Goal: Navigation & Orientation: Find specific page/section

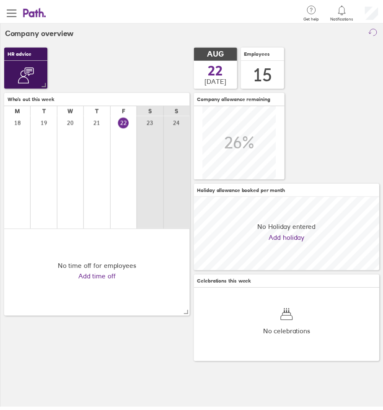
scroll to position [75, 189]
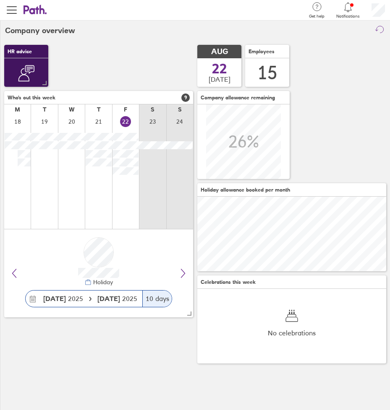
drag, startPoint x: 13, startPoint y: 11, endPoint x: 13, endPoint y: 22, distance: 11.3
click at [13, 11] on span "button" at bounding box center [12, 10] width 10 height 10
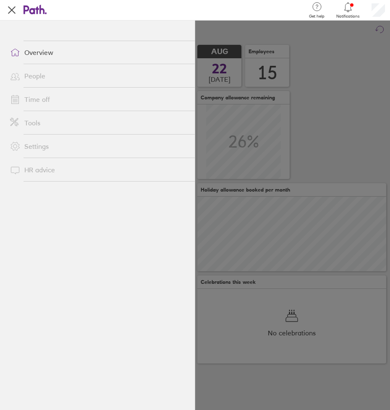
click at [37, 70] on link "People" at bounding box center [98, 76] width 191 height 17
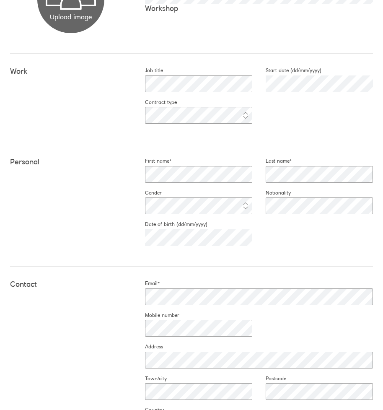
scroll to position [126, 0]
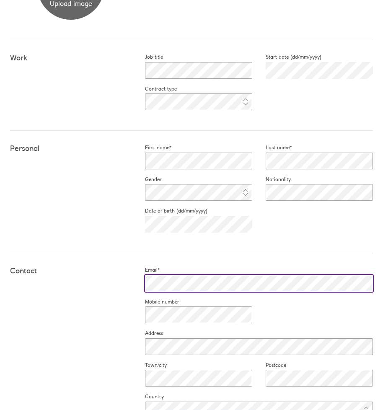
click at [112, 287] on div "Contact Email* Mobile number Address Town/city Postcode Country" at bounding box center [191, 346] width 363 height 186
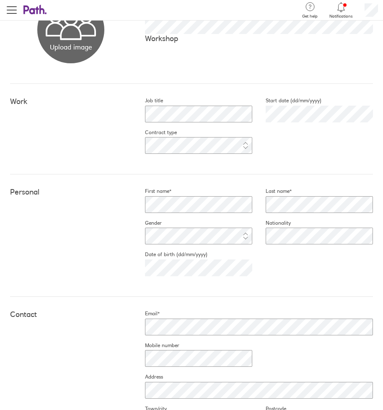
scroll to position [0, 0]
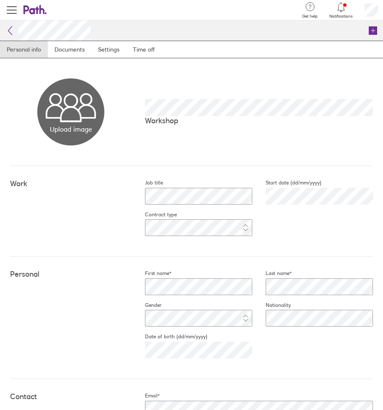
click at [10, 30] on icon at bounding box center [10, 31] width 10 height 10
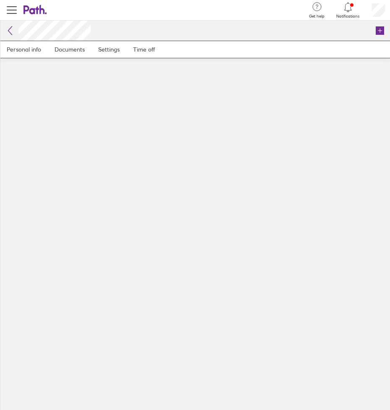
click at [10, 31] on icon at bounding box center [10, 31] width 10 height 10
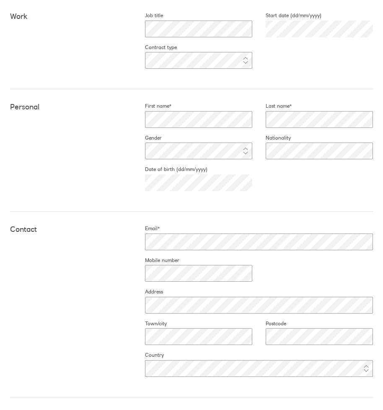
scroll to position [168, 0]
click at [132, 235] on div at bounding box center [253, 242] width 242 height 20
click at [162, 282] on div at bounding box center [192, 273] width 121 height 20
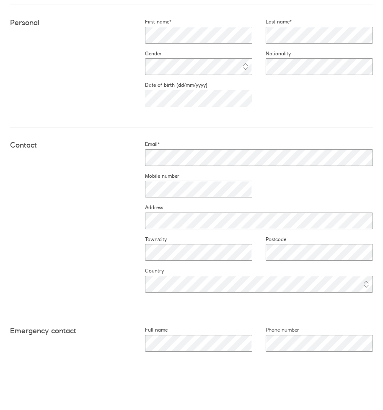
scroll to position [264, 0]
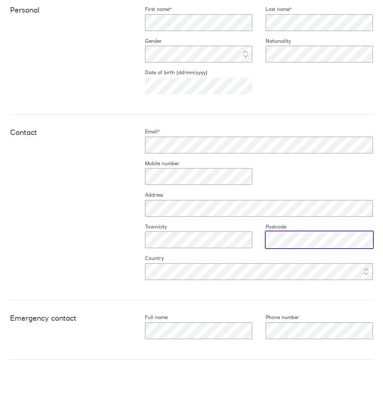
click at [250, 240] on div "Email* Mobile number Address Town/city Postcode Country" at bounding box center [253, 207] width 242 height 159
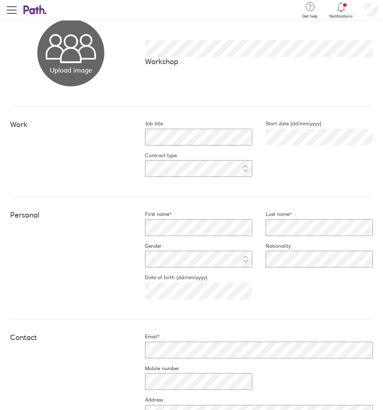
scroll to position [55, 0]
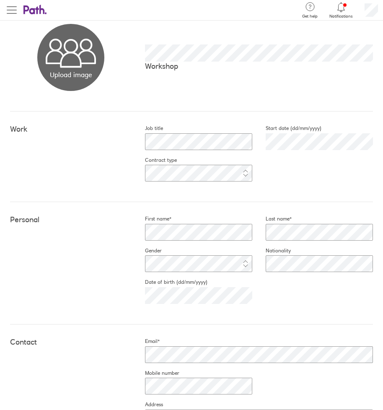
click at [12, 11] on span "button" at bounding box center [12, 10] width 10 height 10
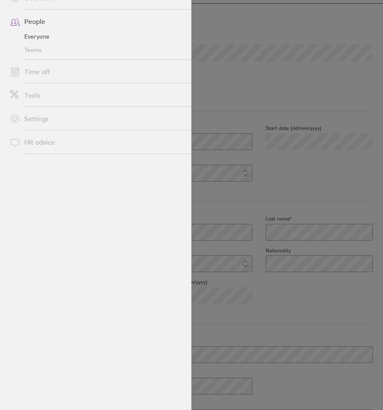
click at [39, 36] on link "Everyone" at bounding box center [97, 36] width 188 height 13
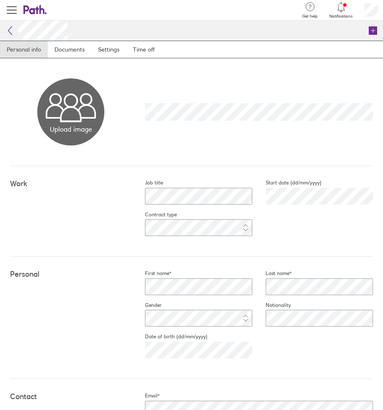
click at [104, 287] on div "Personal First name* Last name* Gender Nationality Date of birth (dd/mm/yyyy)" at bounding box center [191, 318] width 363 height 123
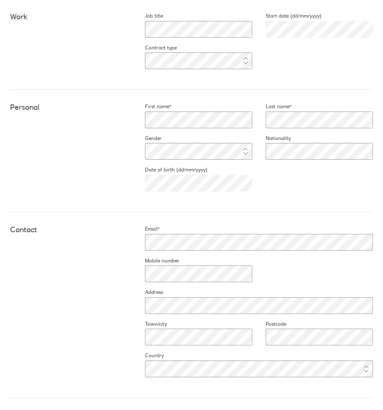
scroll to position [168, 0]
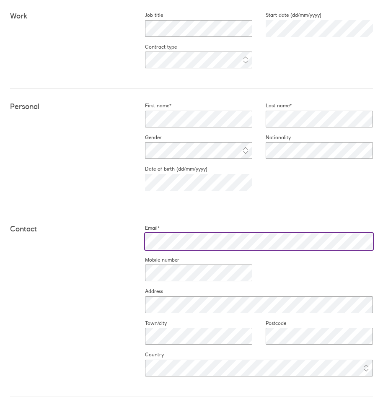
click at [120, 253] on div "Contact Email* Mobile number Address Town/city Postcode Country" at bounding box center [191, 304] width 363 height 186
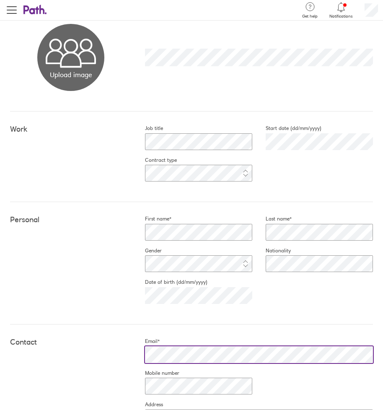
scroll to position [13, 0]
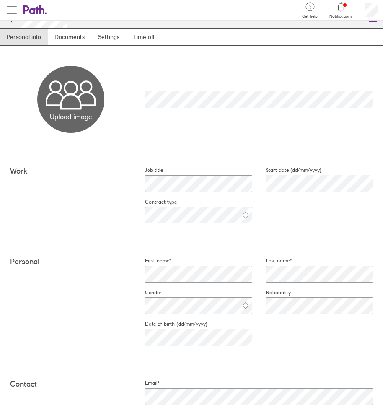
click at [12, 8] on span "button" at bounding box center [12, 10] width 10 height 10
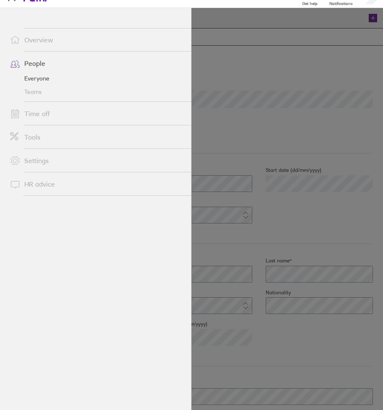
click at [44, 78] on link "Everyone" at bounding box center [97, 78] width 188 height 13
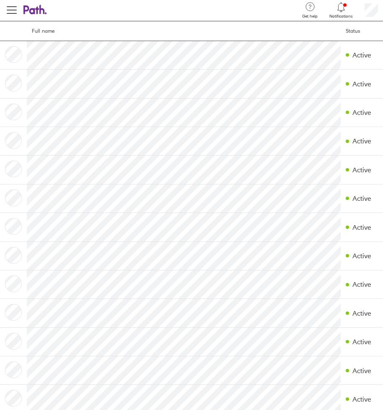
scroll to position [55, 0]
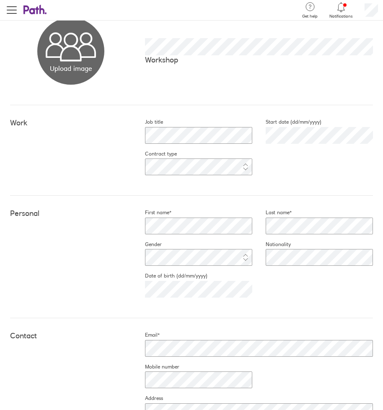
scroll to position [84, 0]
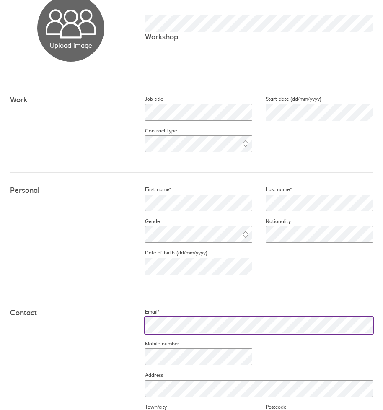
click at [118, 328] on div "Contact Email* Mobile number Address Town/city Postcode Country" at bounding box center [191, 388] width 363 height 186
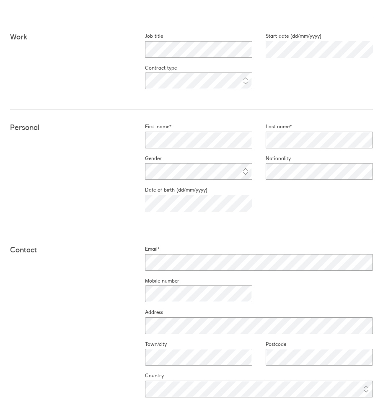
scroll to position [168, 0]
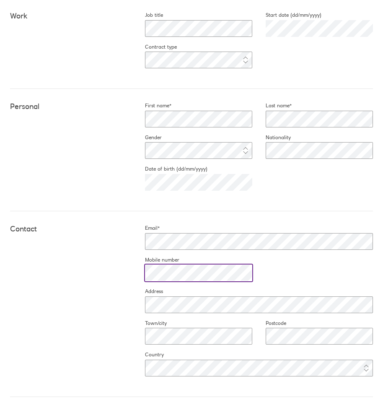
click at [162, 285] on fieldset "Mobile number" at bounding box center [192, 273] width 121 height 32
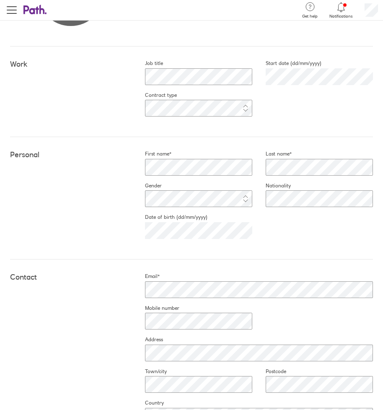
scroll to position [0, 0]
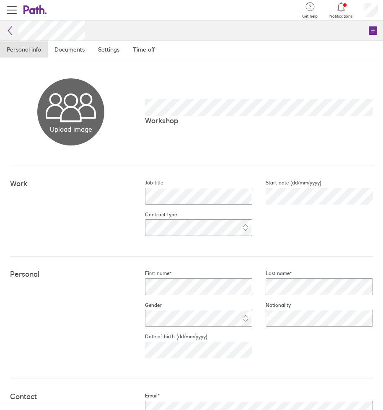
click at [11, 35] on icon at bounding box center [10, 31] width 10 height 10
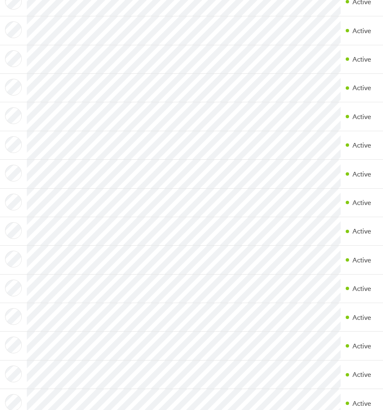
scroll to position [101, 0]
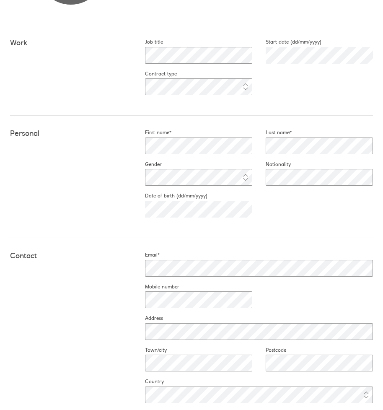
scroll to position [168, 0]
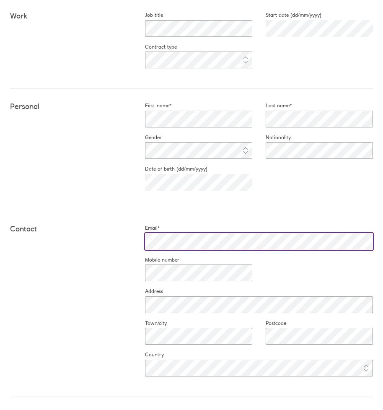
click at [138, 244] on div at bounding box center [253, 242] width 242 height 20
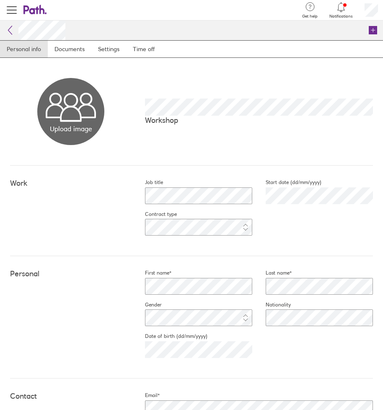
scroll to position [0, 0]
click at [8, 32] on icon at bounding box center [10, 31] width 10 height 10
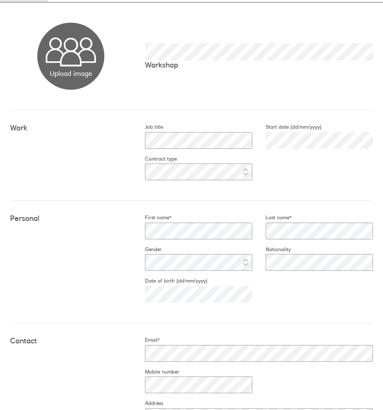
scroll to position [168, 0]
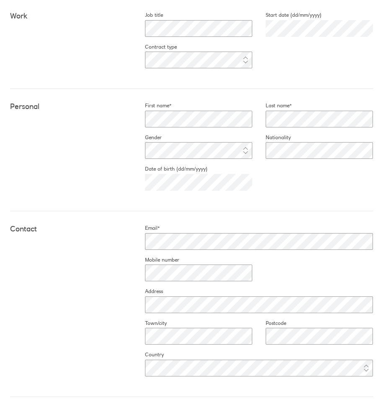
click at [89, 152] on div "Personal First name* Last name* Gender Nationality Date of birth (dd/mm/yyyy)" at bounding box center [191, 150] width 363 height 123
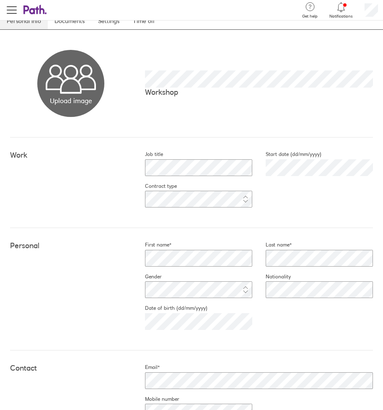
scroll to position [0, 0]
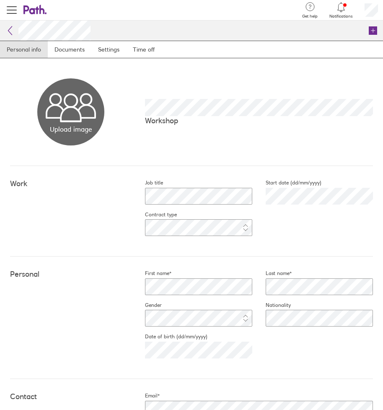
click at [9, 31] on icon at bounding box center [10, 30] width 4 height 8
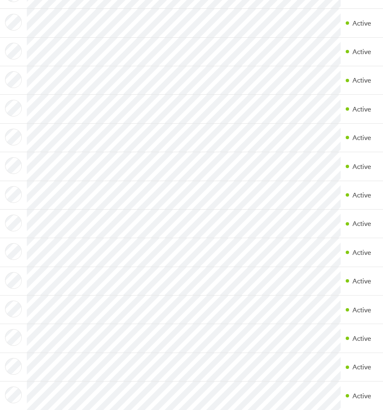
scroll to position [101, 0]
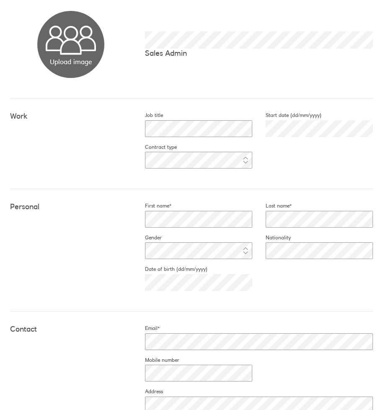
scroll to position [210, 0]
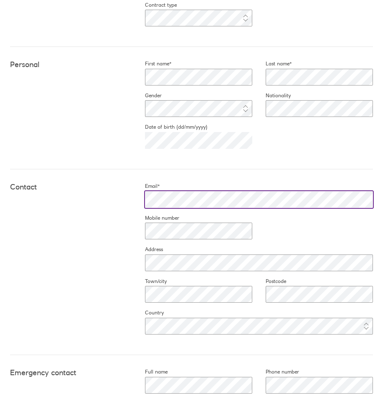
click at [118, 198] on div "Contact Email* Mobile number Address Town/city Postcode Country" at bounding box center [191, 262] width 363 height 186
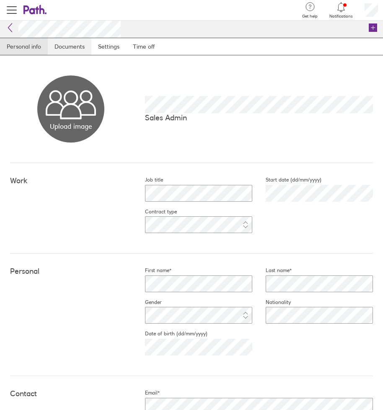
scroll to position [0, 0]
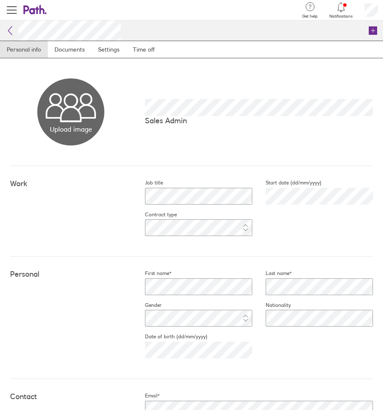
click at [8, 30] on icon at bounding box center [10, 30] width 4 height 8
